Goal: Navigation & Orientation: Find specific page/section

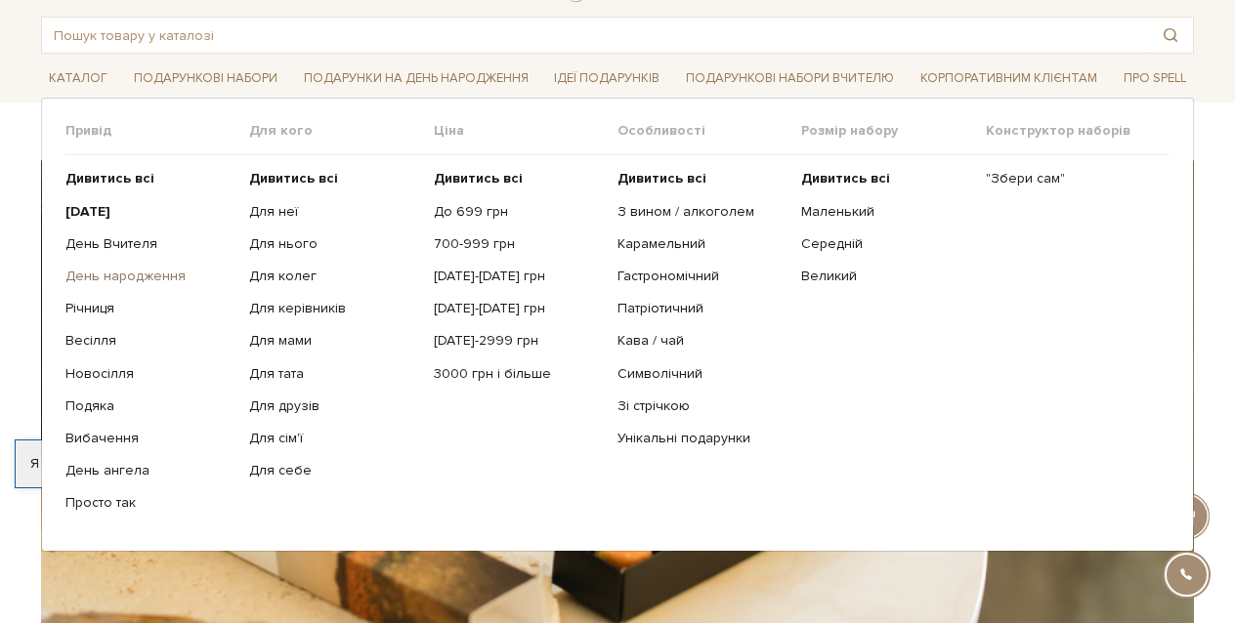
scroll to position [98, 0]
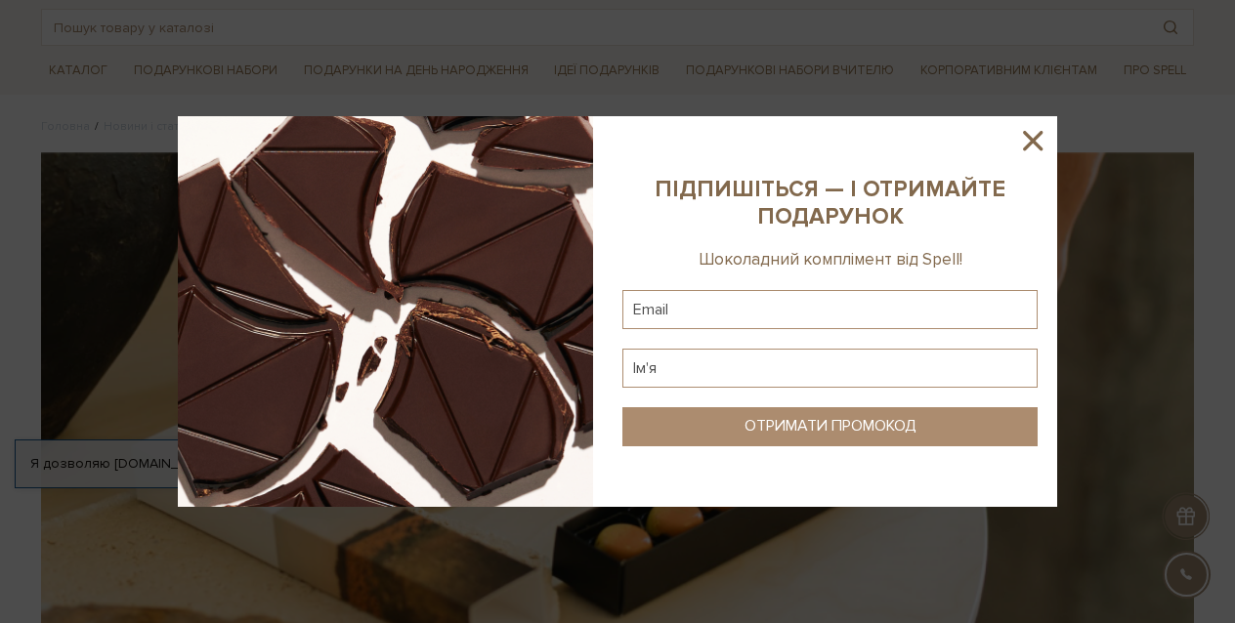
click at [1026, 134] on icon at bounding box center [1033, 141] width 20 height 20
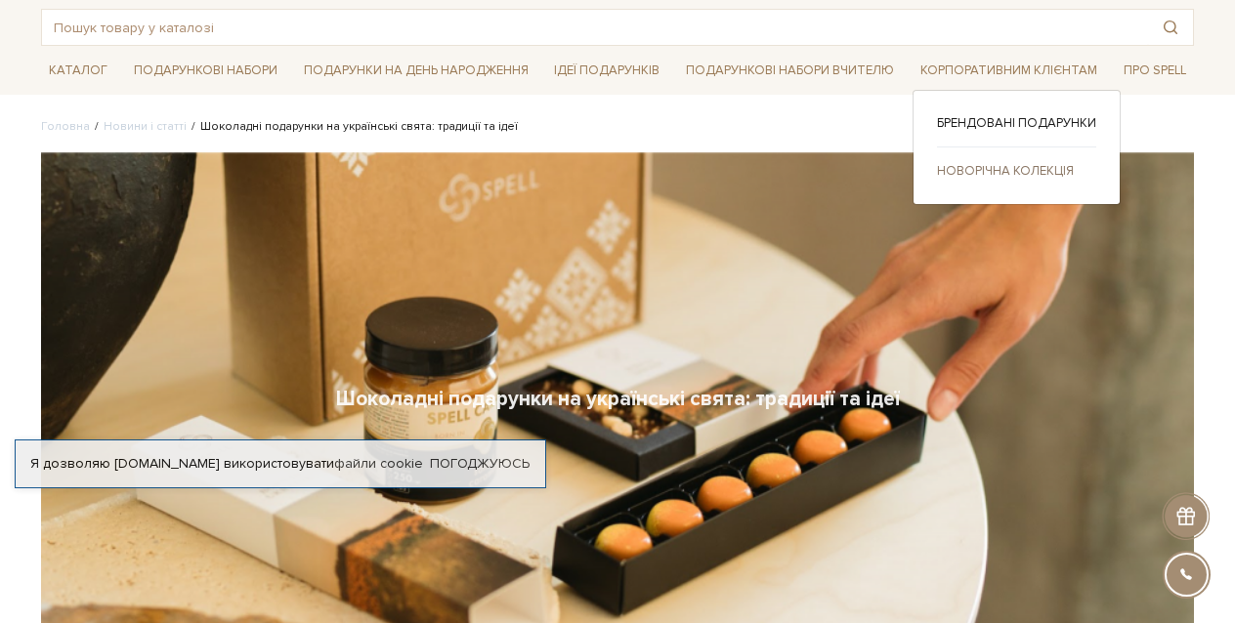
click at [997, 168] on link "Новорічна колекція" at bounding box center [1016, 171] width 159 height 18
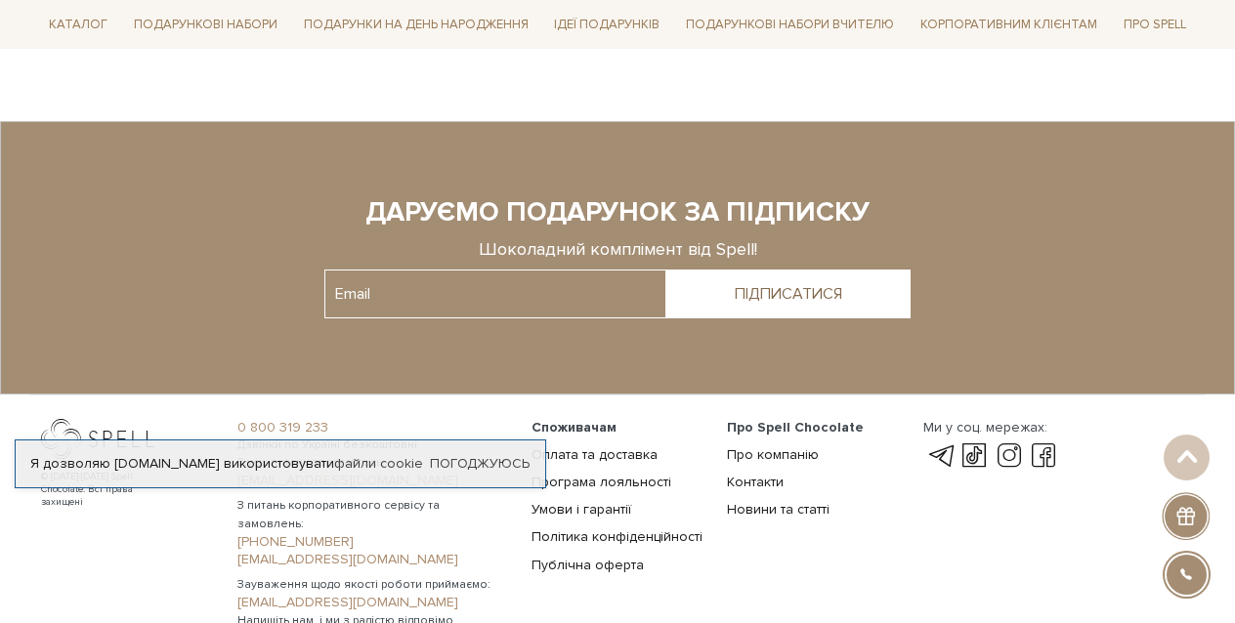
scroll to position [2749, 0]
